Goal: Complete application form

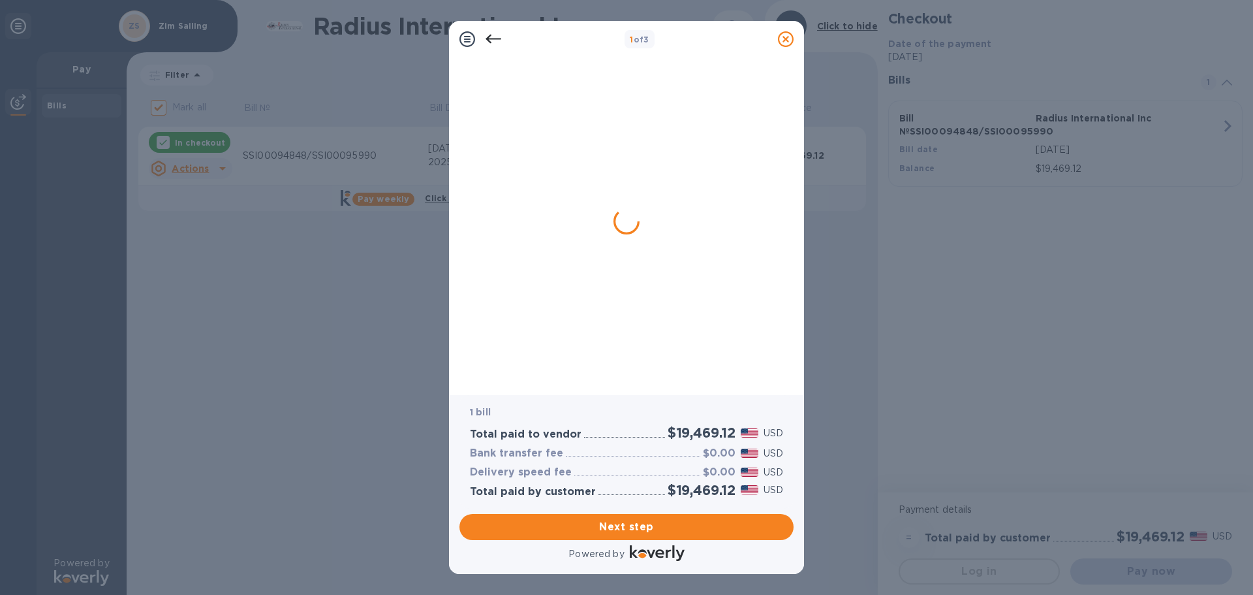
checkbox input "false"
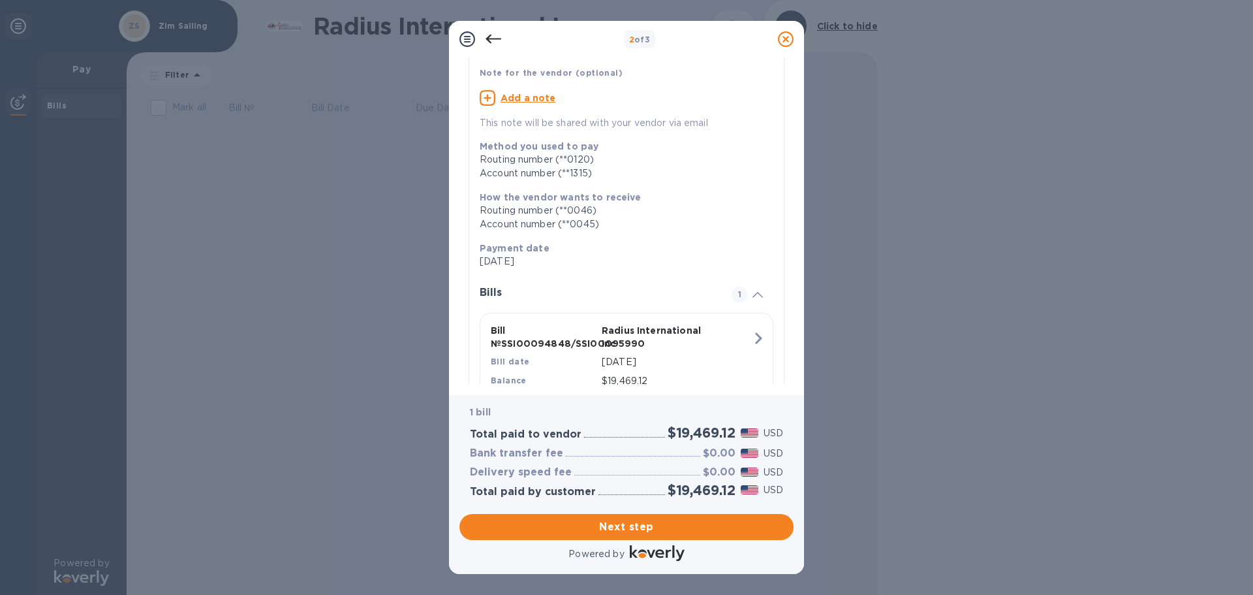
scroll to position [133, 0]
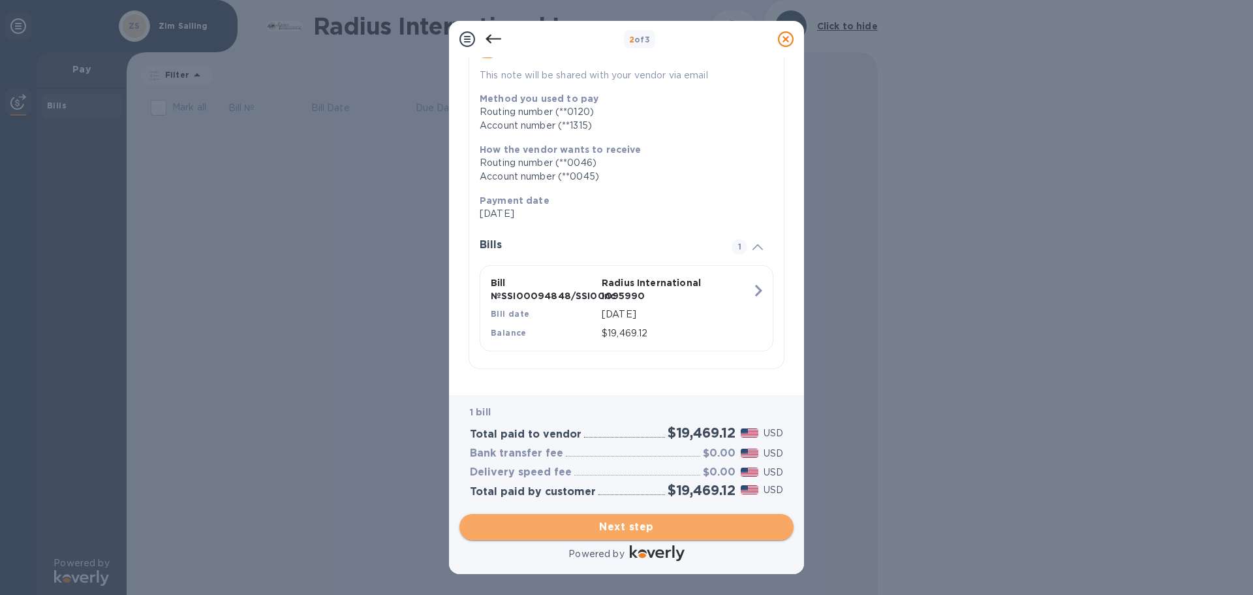
click at [570, 532] on span "Next step" at bounding box center [626, 527] width 313 height 16
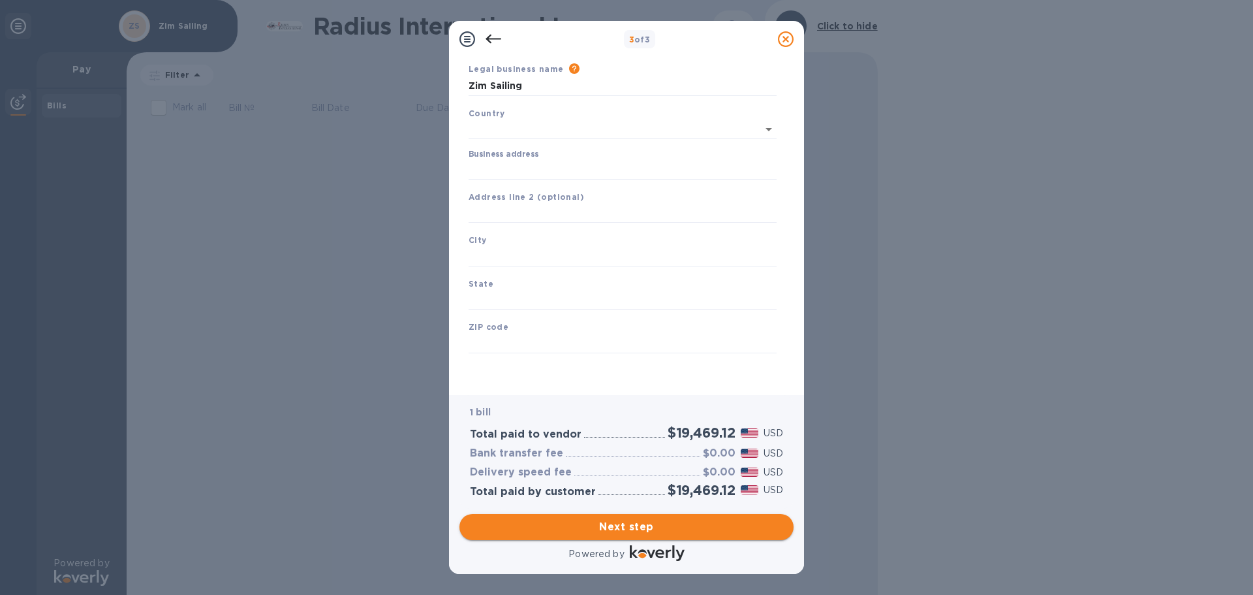
scroll to position [44, 0]
type input "[GEOGRAPHIC_DATA]"
click at [487, 168] on input "Business address" at bounding box center [623, 170] width 308 height 20
type input "[STREET_ADDRESS]"
click at [513, 213] on input "text" at bounding box center [623, 214] width 308 height 20
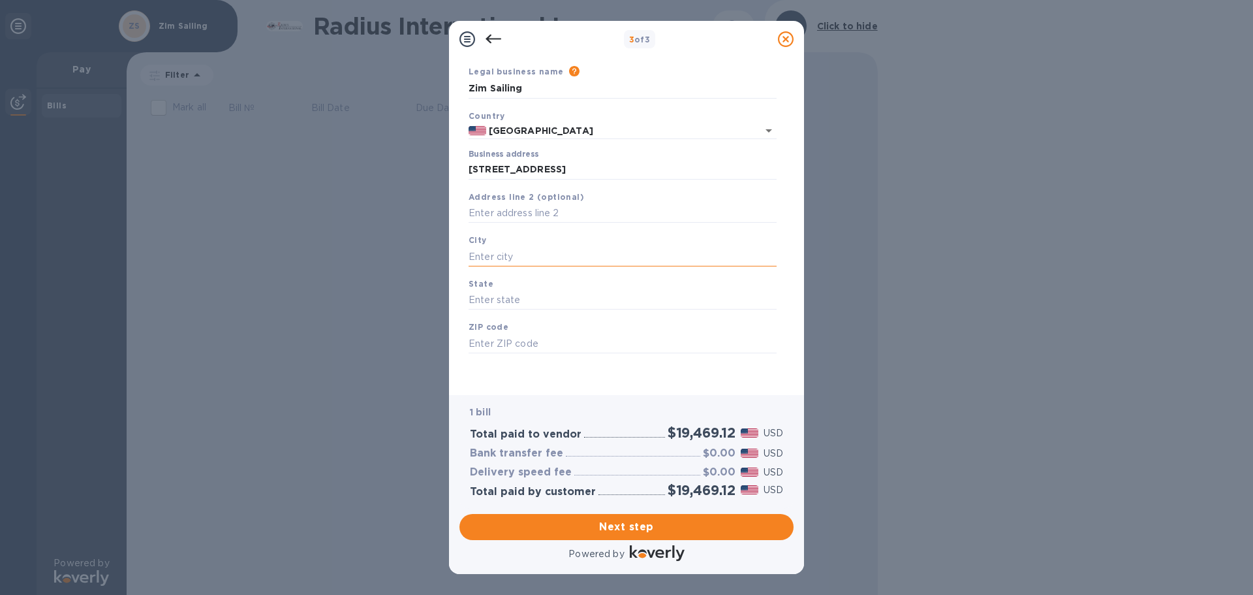
click at [512, 250] on input "text" at bounding box center [623, 257] width 308 height 20
click at [512, 260] on input "text" at bounding box center [623, 257] width 308 height 20
type input "[GEOGRAPHIC_DATA]"
type input "RI"
type input "02809"
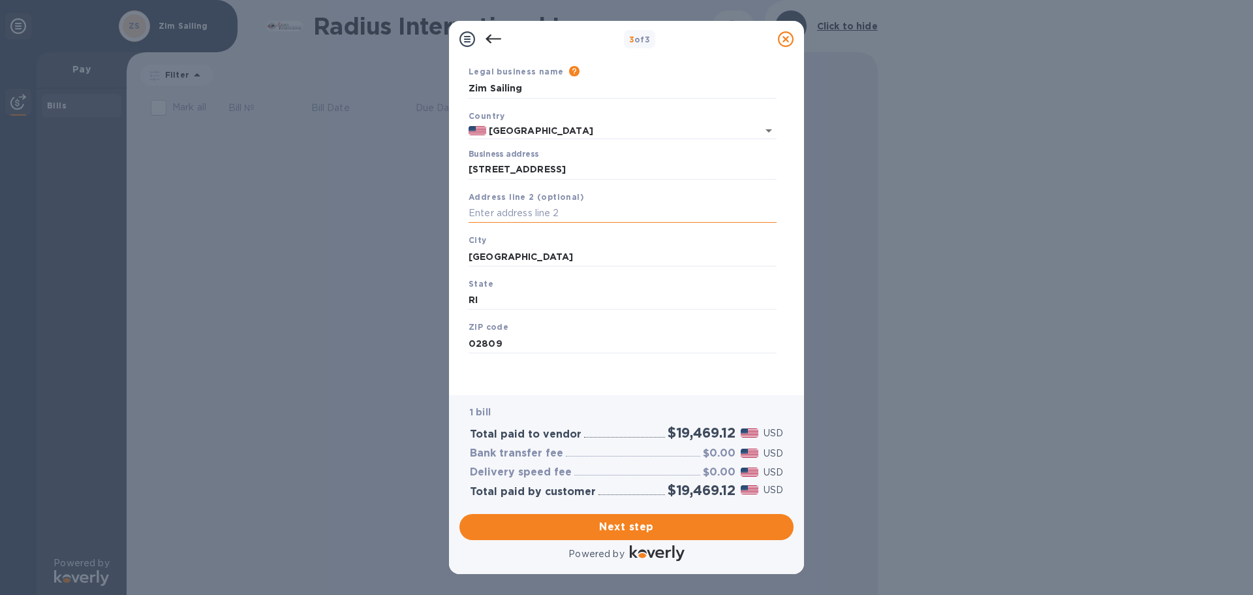
click at [518, 210] on input "text" at bounding box center [623, 214] width 308 height 20
type input "Unit 1"
click at [661, 523] on span "Next step" at bounding box center [626, 527] width 313 height 16
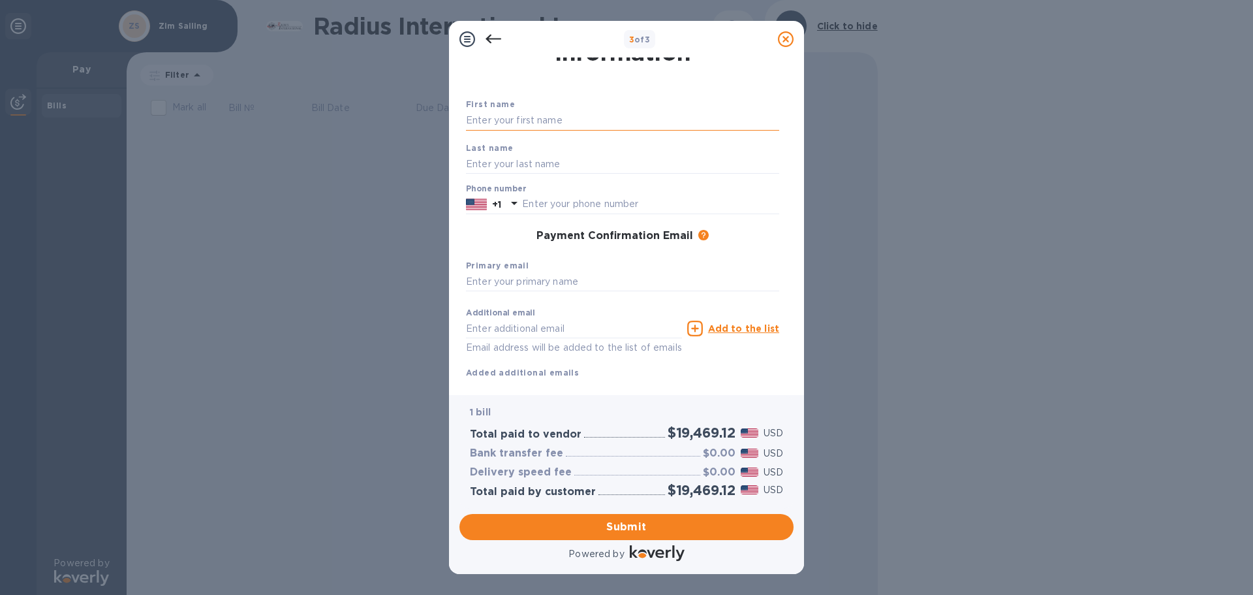
click at [525, 122] on input "text" at bounding box center [622, 121] width 313 height 20
type input "[PERSON_NAME]"
click at [529, 163] on input "text" at bounding box center [622, 164] width 313 height 20
type input "[PERSON_NAME]"
click at [556, 196] on input "text" at bounding box center [650, 204] width 257 height 20
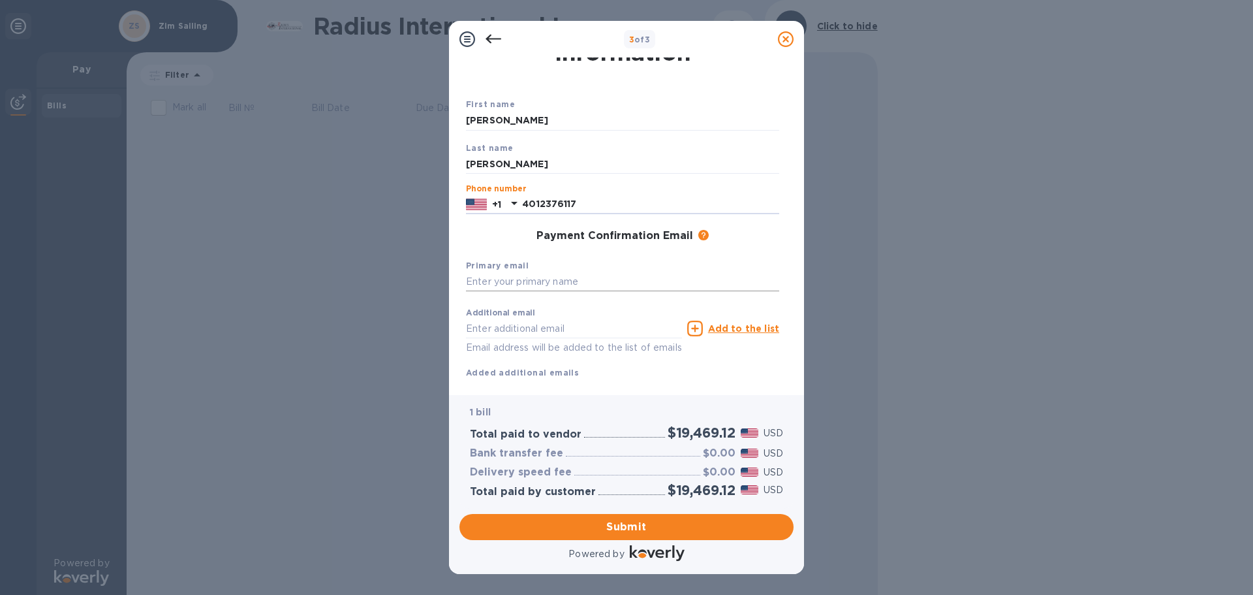
type input "4012376117"
click at [567, 283] on input "text" at bounding box center [622, 282] width 313 height 20
type input "[PERSON_NAME][EMAIL_ADDRESS][DOMAIN_NAME]"
click at [693, 520] on span "Submit" at bounding box center [626, 527] width 313 height 16
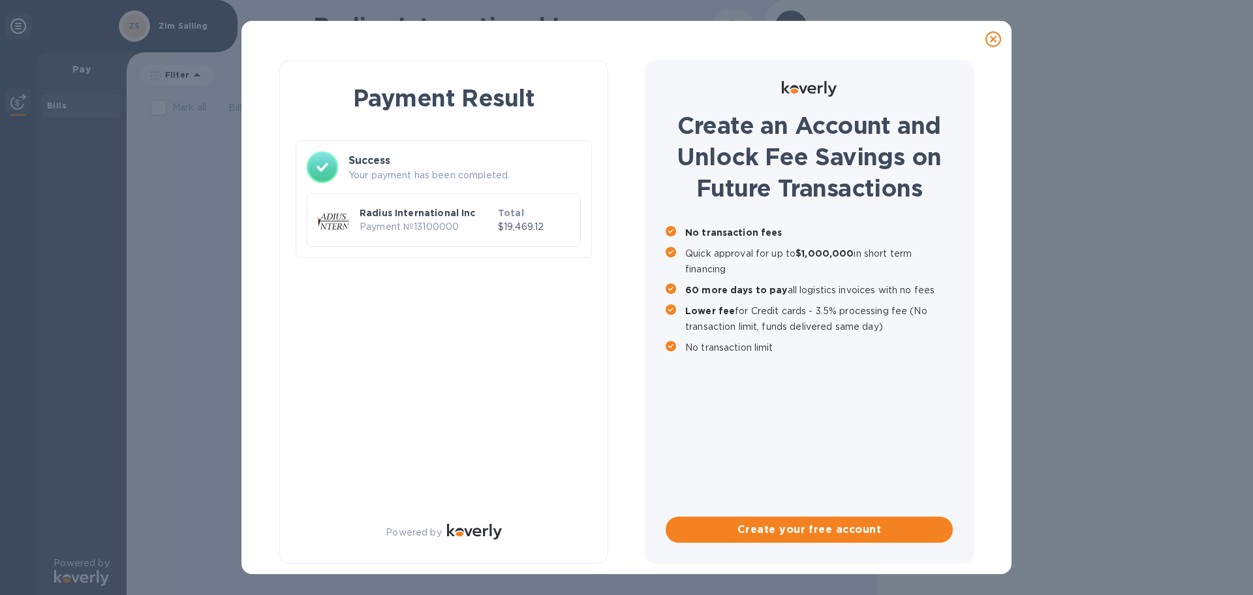
scroll to position [0, 0]
